Goal: Information Seeking & Learning: Find specific fact

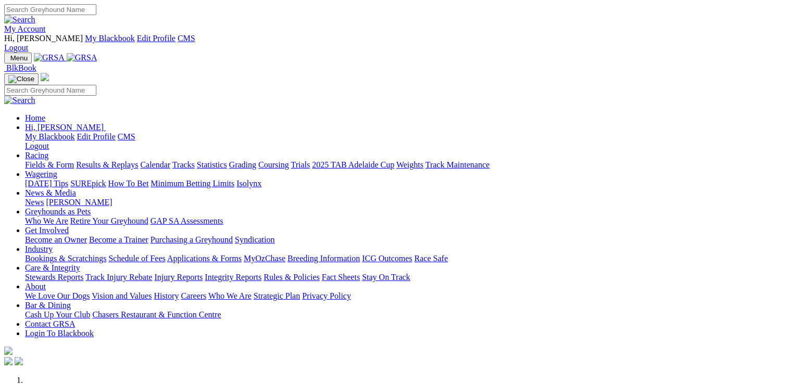
click at [48, 151] on link "Racing" at bounding box center [36, 155] width 23 height 9
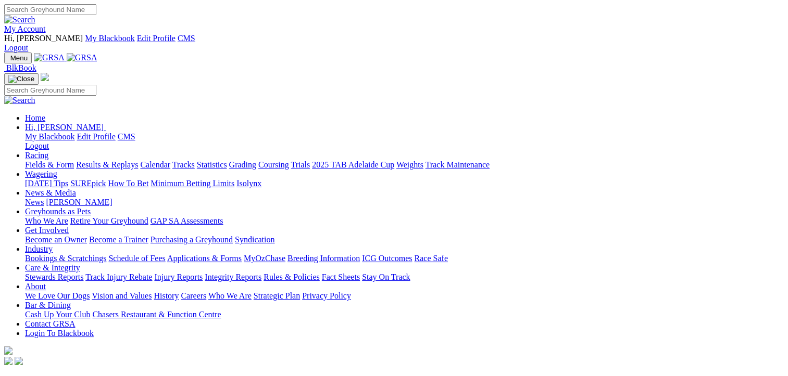
click at [48, 151] on link "Racing" at bounding box center [36, 155] width 23 height 9
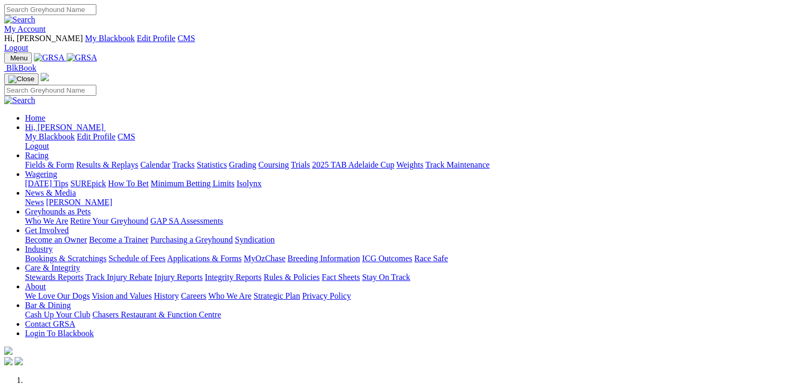
click at [48, 151] on link "Racing" at bounding box center [36, 155] width 23 height 9
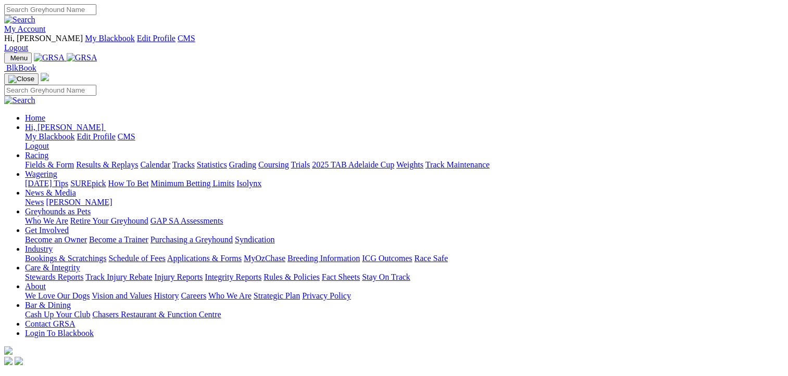
click at [117, 160] on link "Results & Replays" at bounding box center [107, 164] width 62 height 9
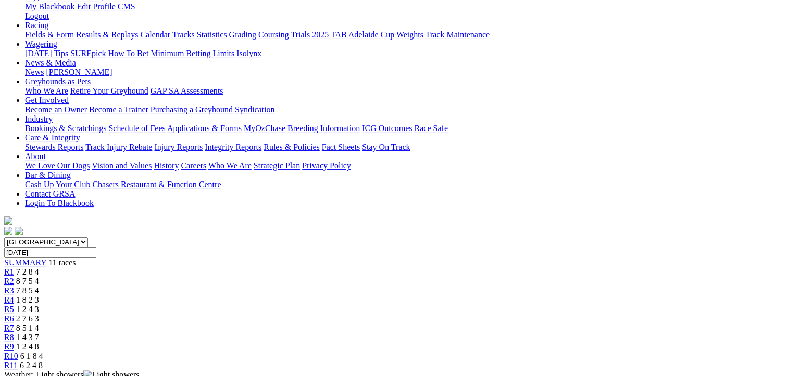
scroll to position [104, 0]
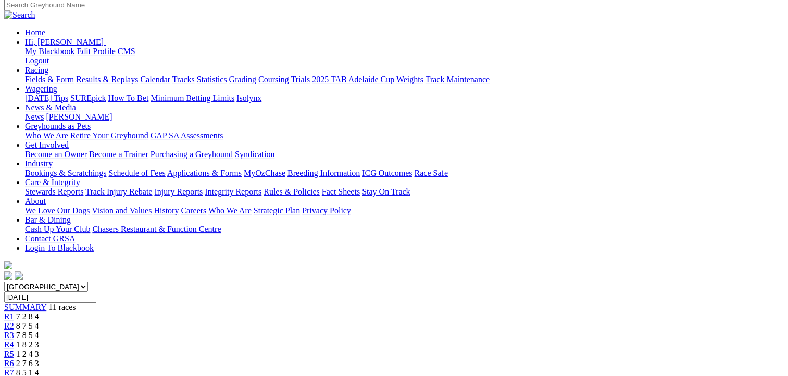
click at [223, 322] on div "R2 8 7 5 4" at bounding box center [393, 326] width 779 height 9
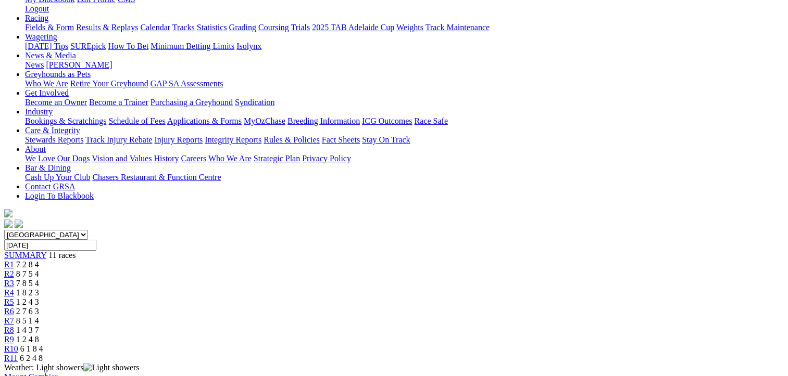
scroll to position [52, 0]
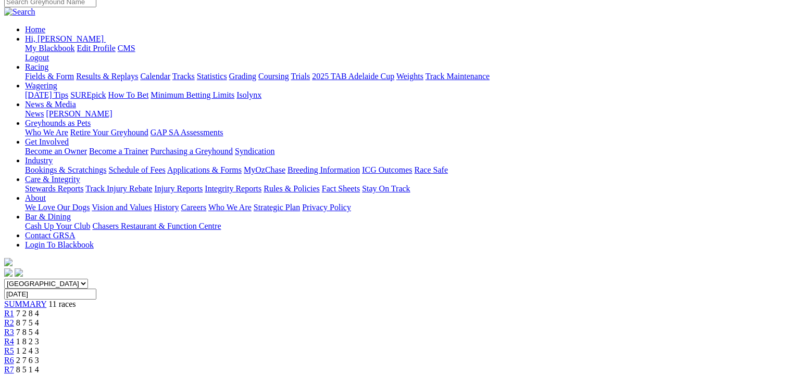
scroll to position [52, 0]
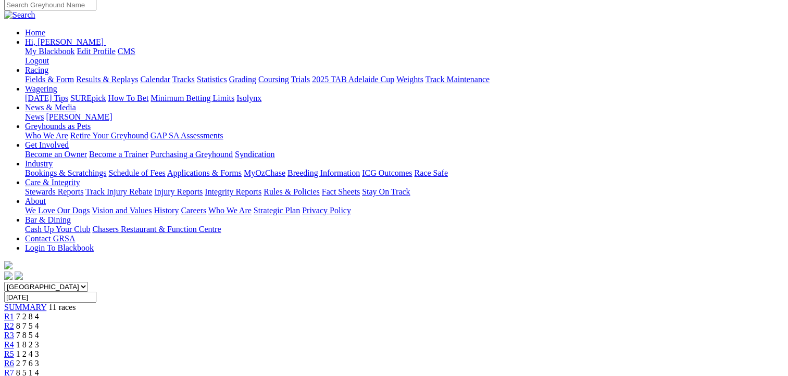
click at [39, 350] on span "1 2 4 3" at bounding box center [27, 354] width 23 height 9
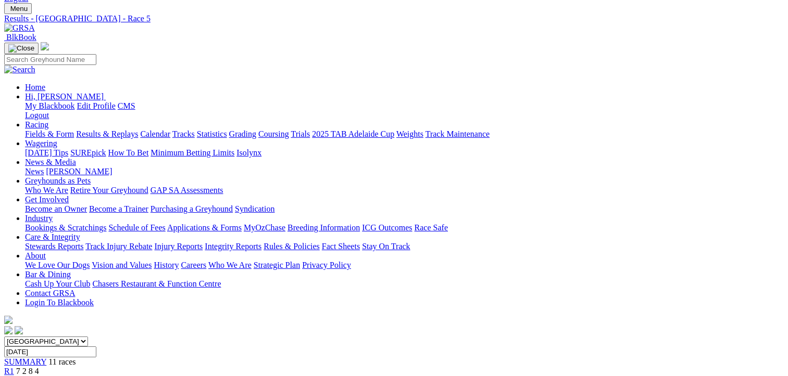
scroll to position [104, 0]
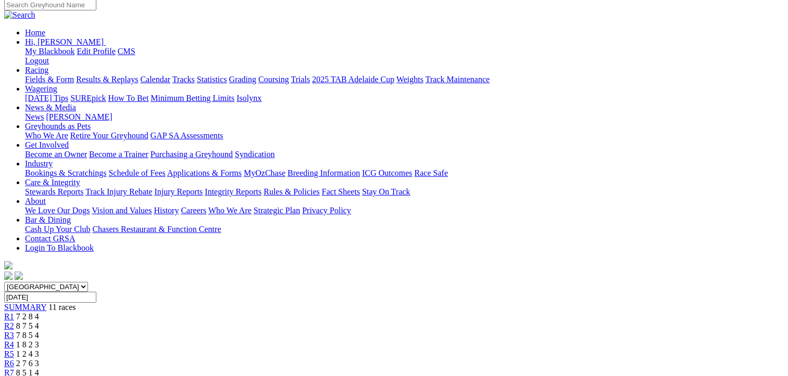
click at [429, 359] on div "R6 2 7 6 3" at bounding box center [393, 363] width 779 height 9
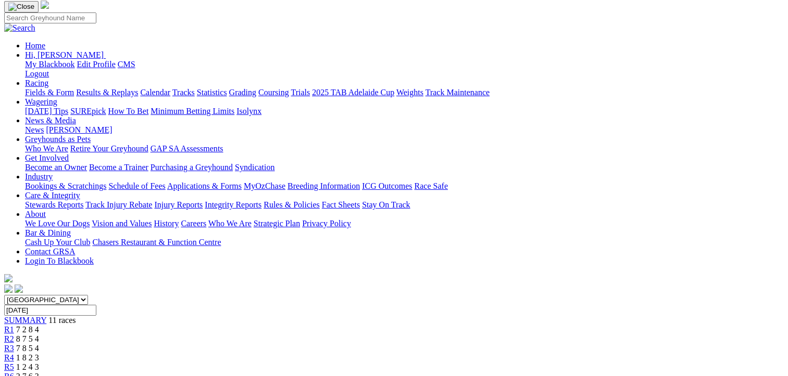
scroll to position [104, 0]
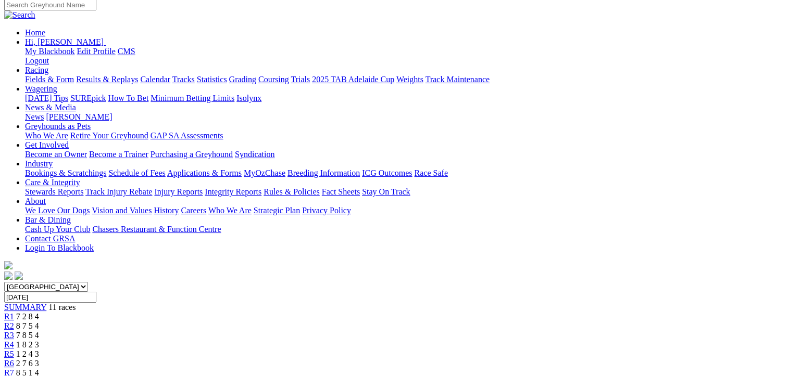
click at [39, 369] on span "8 5 1 4" at bounding box center [27, 373] width 23 height 9
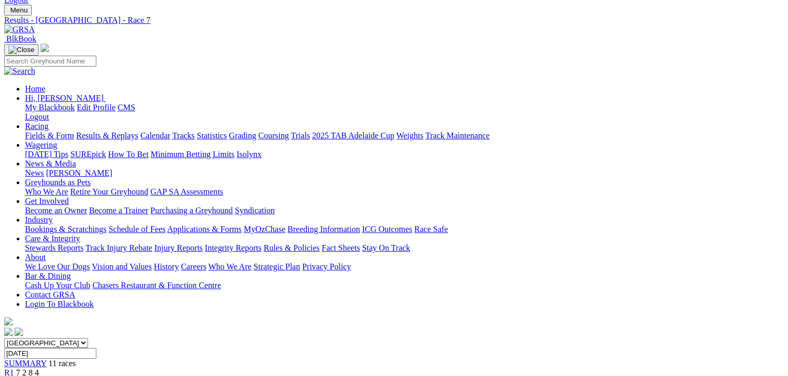
scroll to position [156, 0]
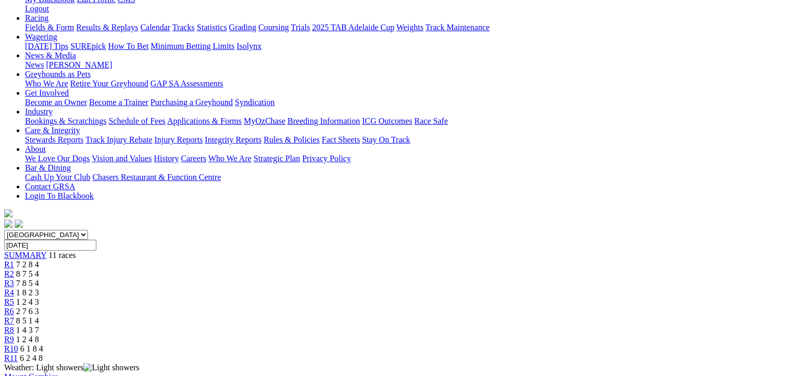
click at [39, 326] on span "1 4 3 7" at bounding box center [27, 330] width 23 height 9
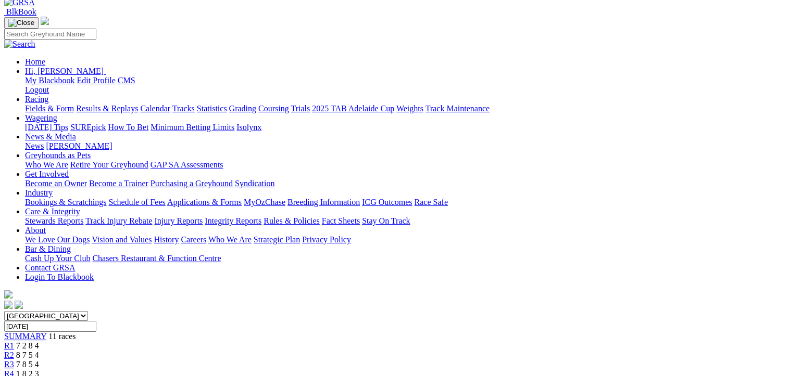
scroll to position [156, 0]
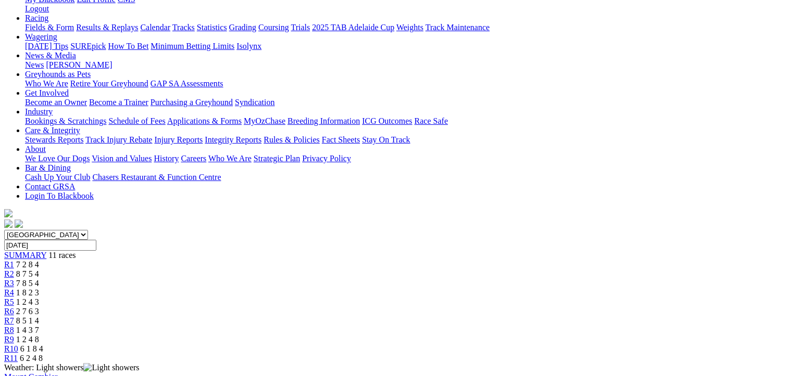
click at [39, 335] on span "1 2 4 8" at bounding box center [27, 339] width 23 height 9
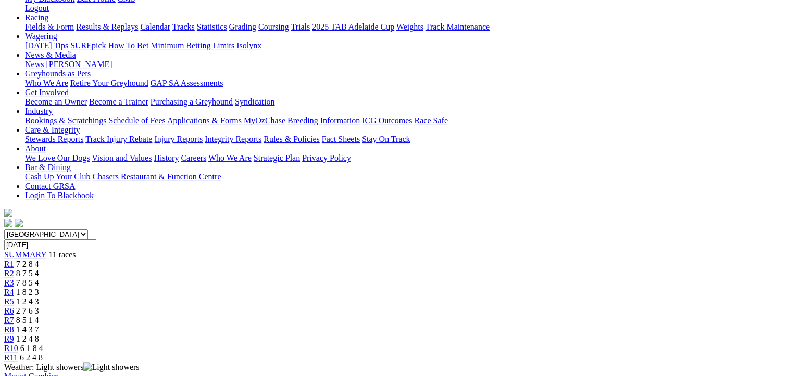
scroll to position [156, 0]
click at [39, 270] on span "8 7 5 4" at bounding box center [27, 274] width 23 height 9
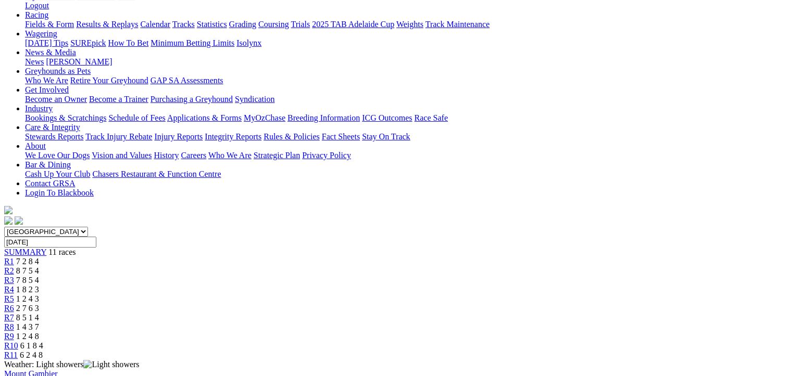
scroll to position [104, 0]
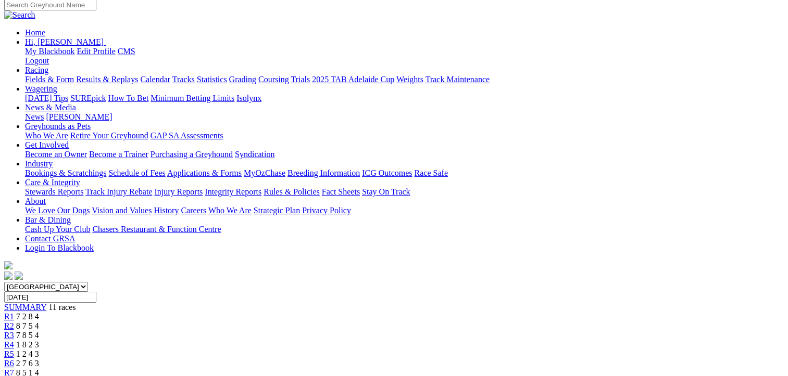
click at [39, 340] on span "1 8 2 3" at bounding box center [27, 344] width 23 height 9
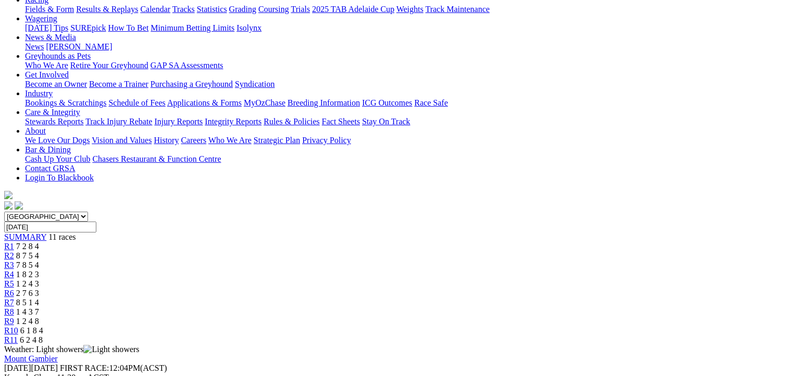
scroll to position [156, 0]
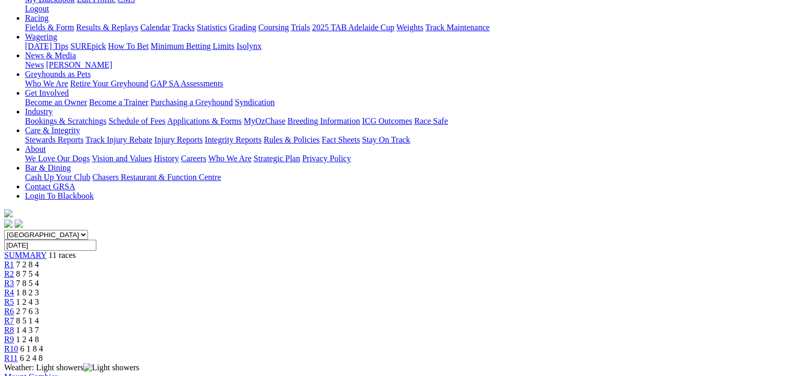
click at [39, 298] on span "1 2 4 3" at bounding box center [27, 302] width 23 height 9
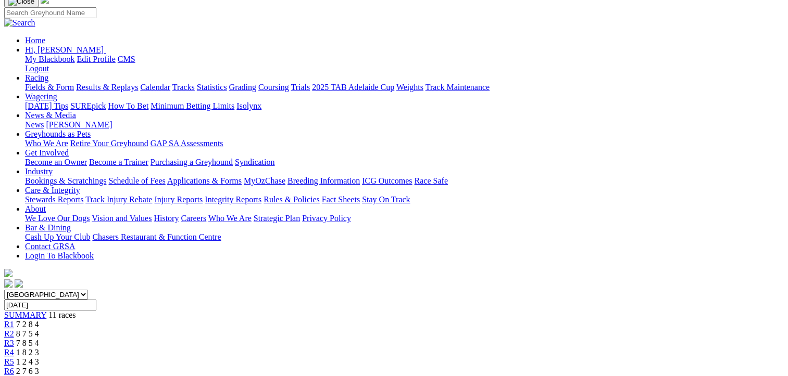
scroll to position [52, 0]
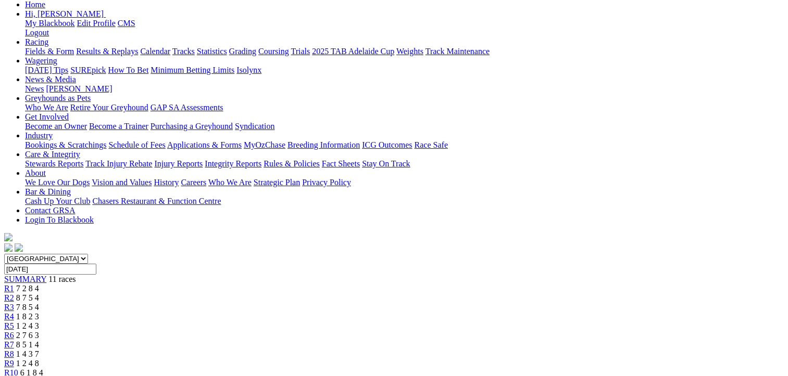
scroll to position [104, 0]
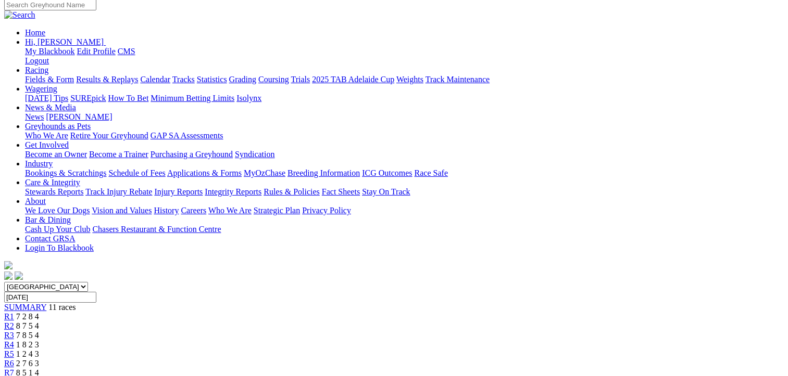
click at [39, 369] on span "8 5 1 4" at bounding box center [27, 373] width 23 height 9
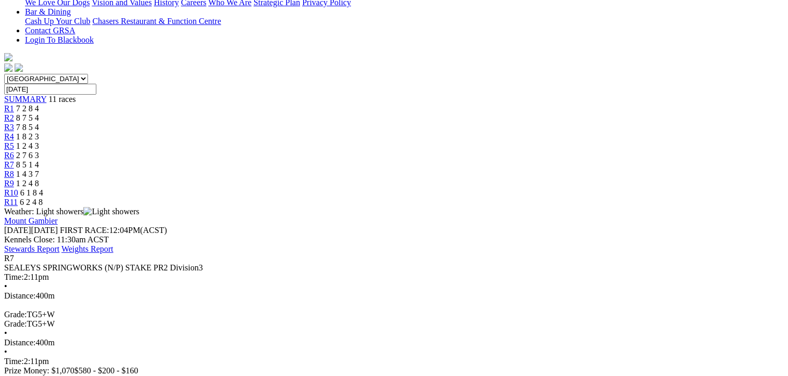
scroll to position [156, 0]
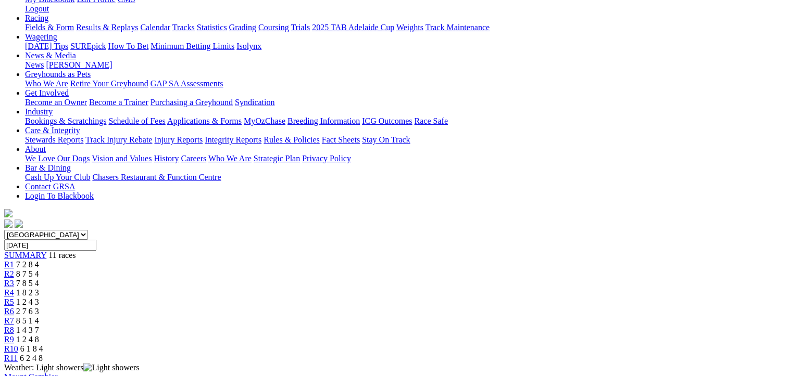
click at [39, 326] on span "1 4 3 7" at bounding box center [27, 330] width 23 height 9
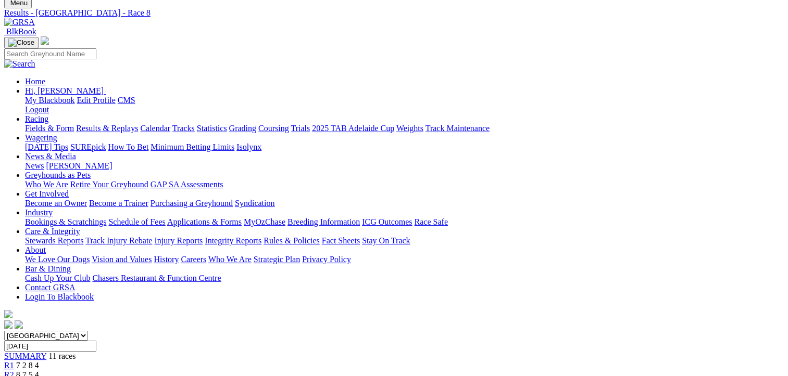
scroll to position [52, 0]
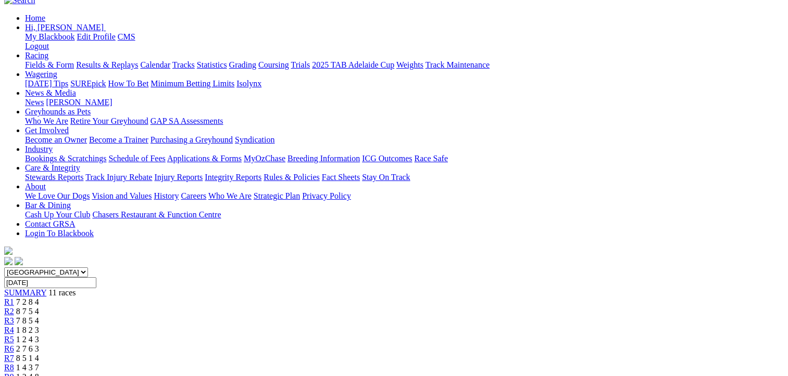
scroll to position [156, 0]
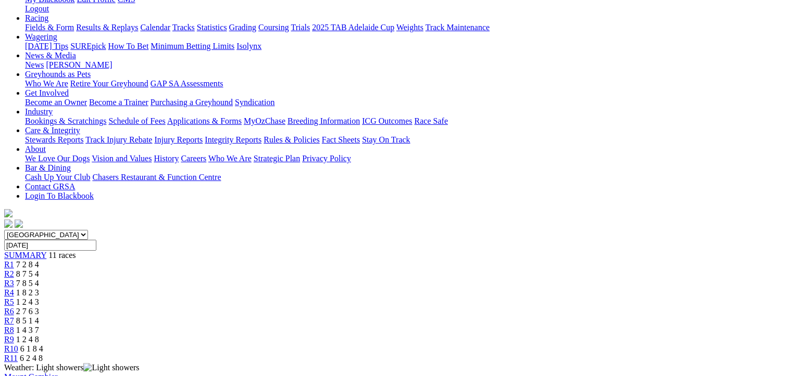
click at [269, 279] on div "R3 7 8 5 4" at bounding box center [393, 283] width 779 height 9
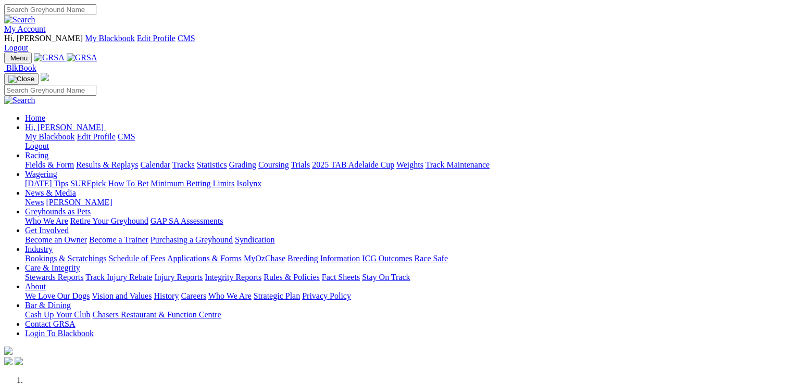
drag, startPoint x: 0, startPoint y: 0, endPoint x: 580, endPoint y: 44, distance: 582.1
click at [80, 263] on link "Care & Integrity" at bounding box center [52, 267] width 55 height 9
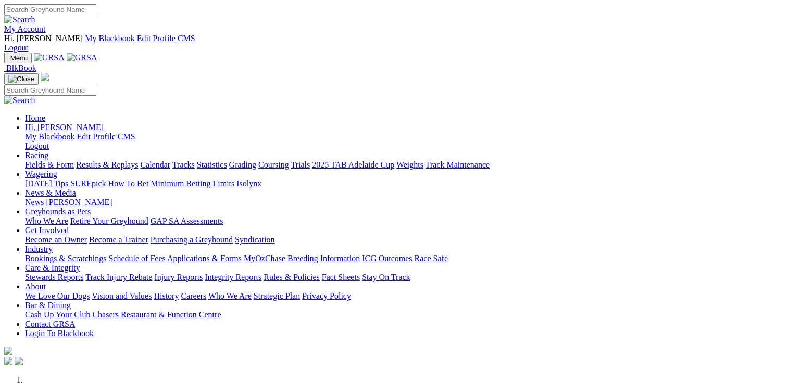
click at [80, 263] on link "Care & Integrity" at bounding box center [52, 267] width 55 height 9
click at [320, 273] on link "Rules & Policies" at bounding box center [291, 277] width 56 height 9
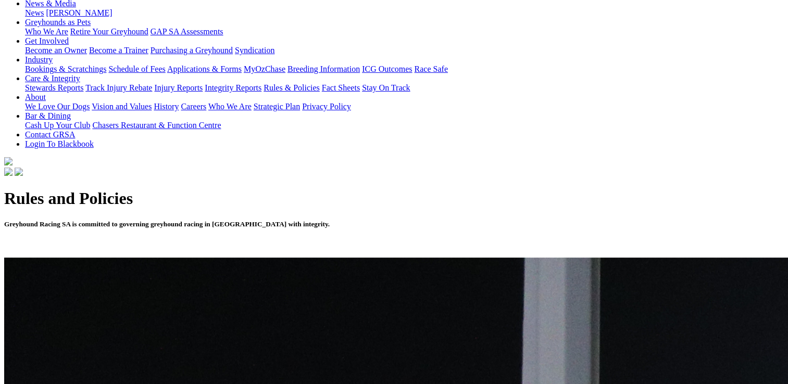
scroll to position [260, 0]
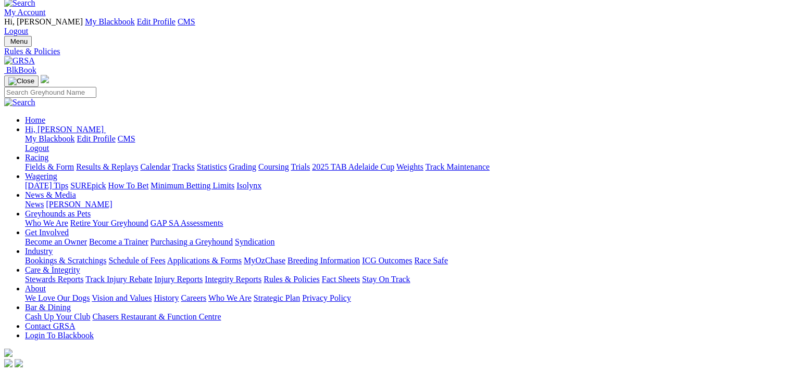
scroll to position [0, 0]
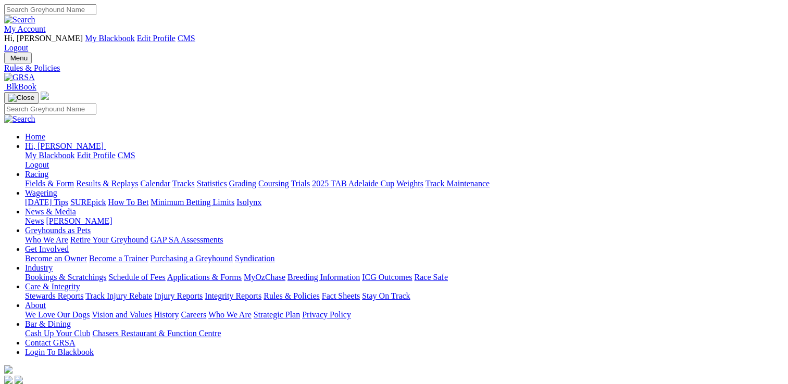
click at [96, 12] on input "Search" at bounding box center [50, 9] width 92 height 11
type input "conflict"
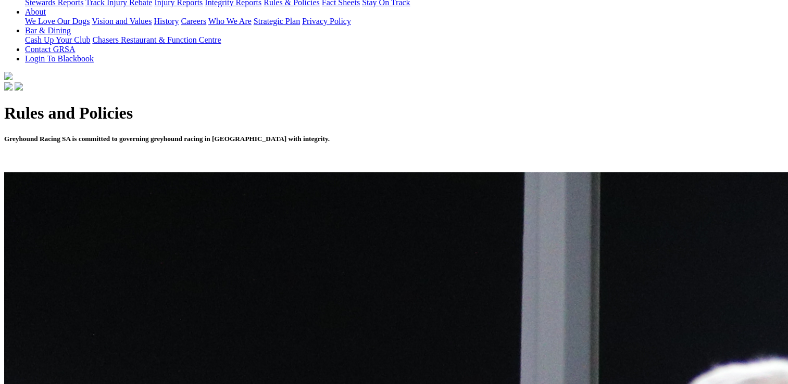
scroll to position [312, 0]
